Goal: Find specific page/section: Find specific page/section

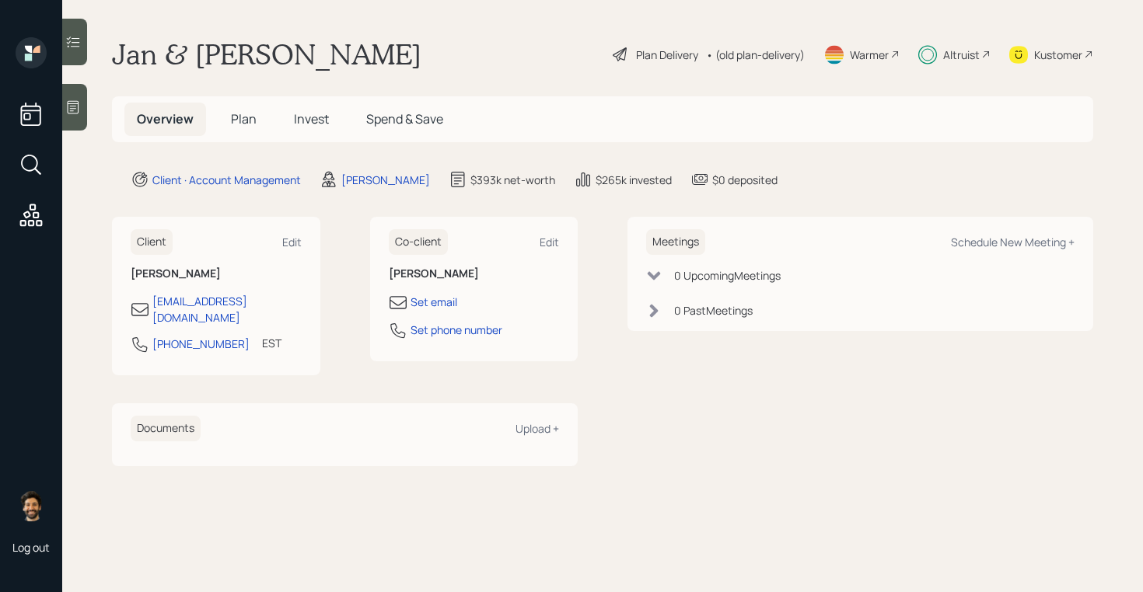
click at [958, 56] on div "Altruist" at bounding box center [961, 55] width 37 height 16
